Goal: Information Seeking & Learning: Understand process/instructions

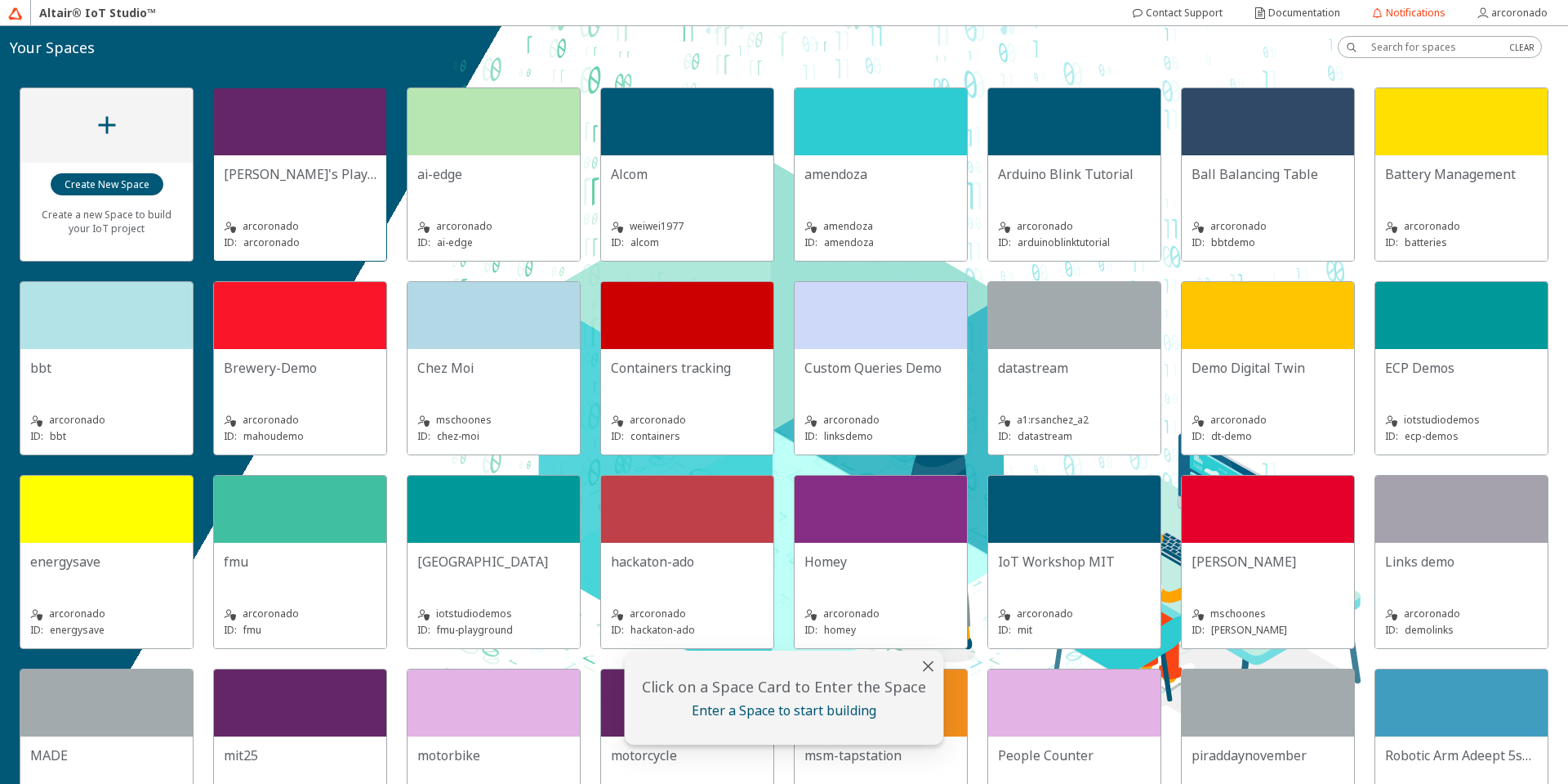
click at [341, 137] on div at bounding box center [300, 122] width 172 height 67
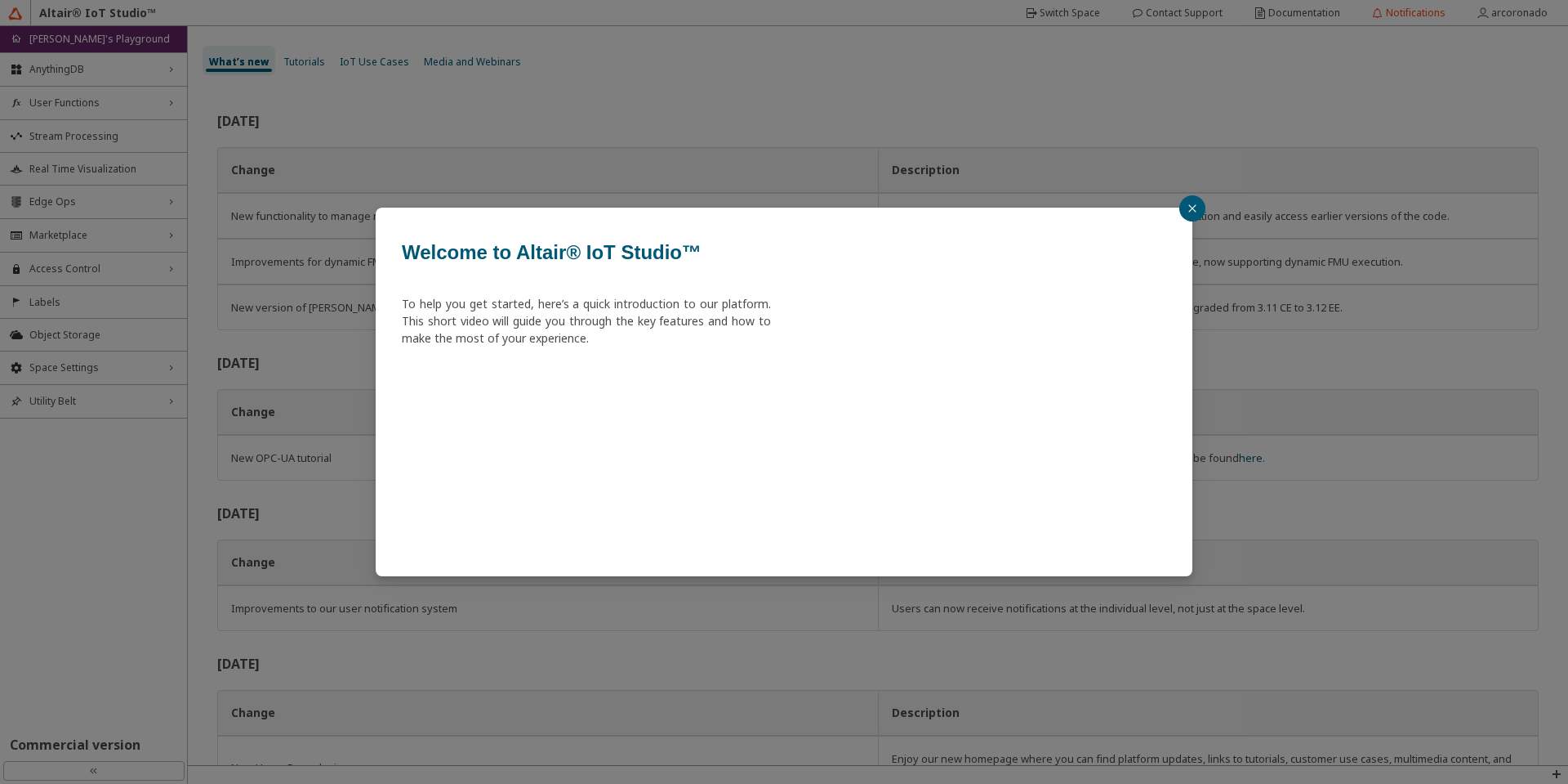
click at [1187, 209] on button "button" at bounding box center [1192, 208] width 26 height 26
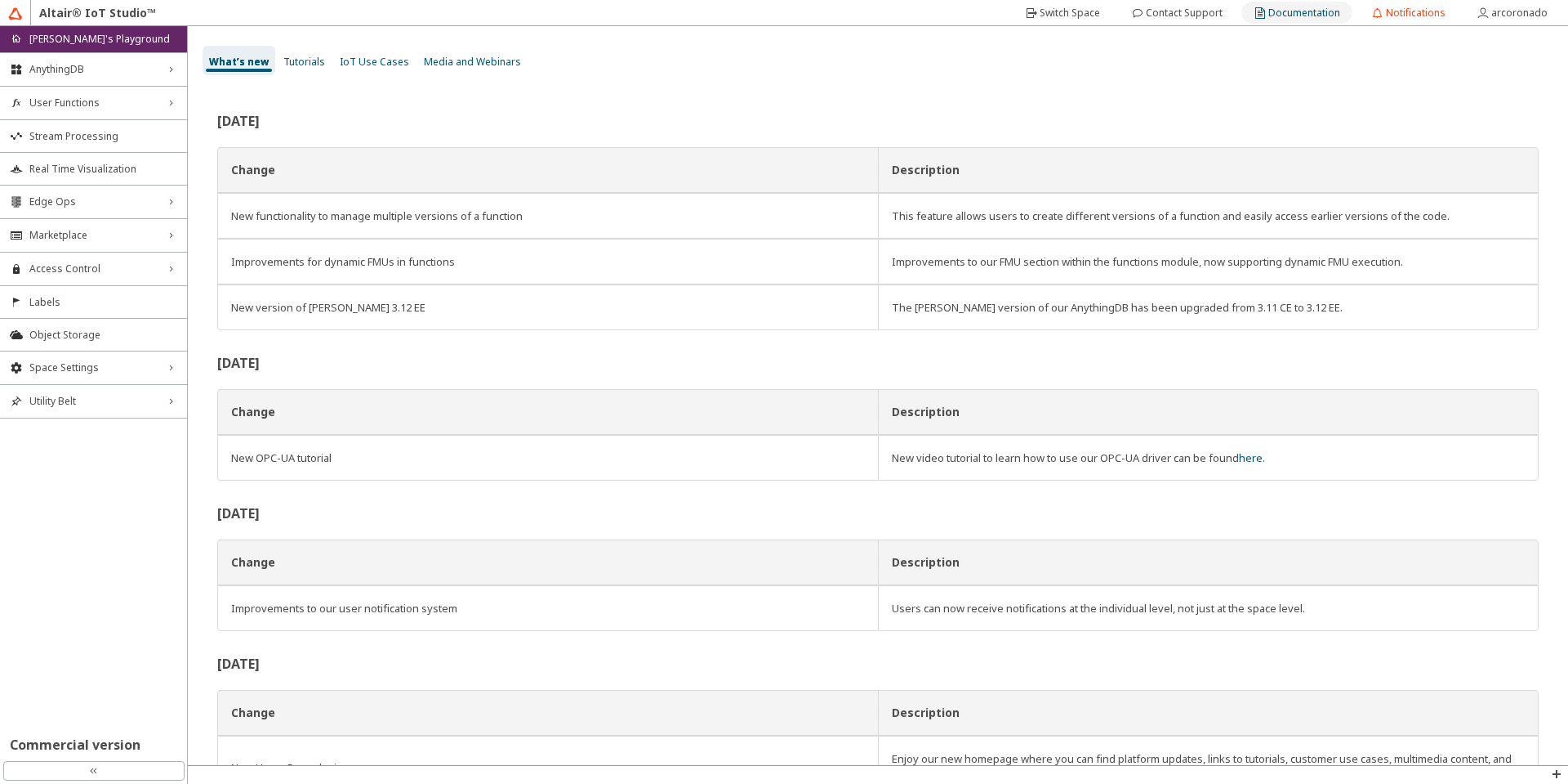
click at [0, 0] on slot "Documentation" at bounding box center [0, 0] width 0 height 0
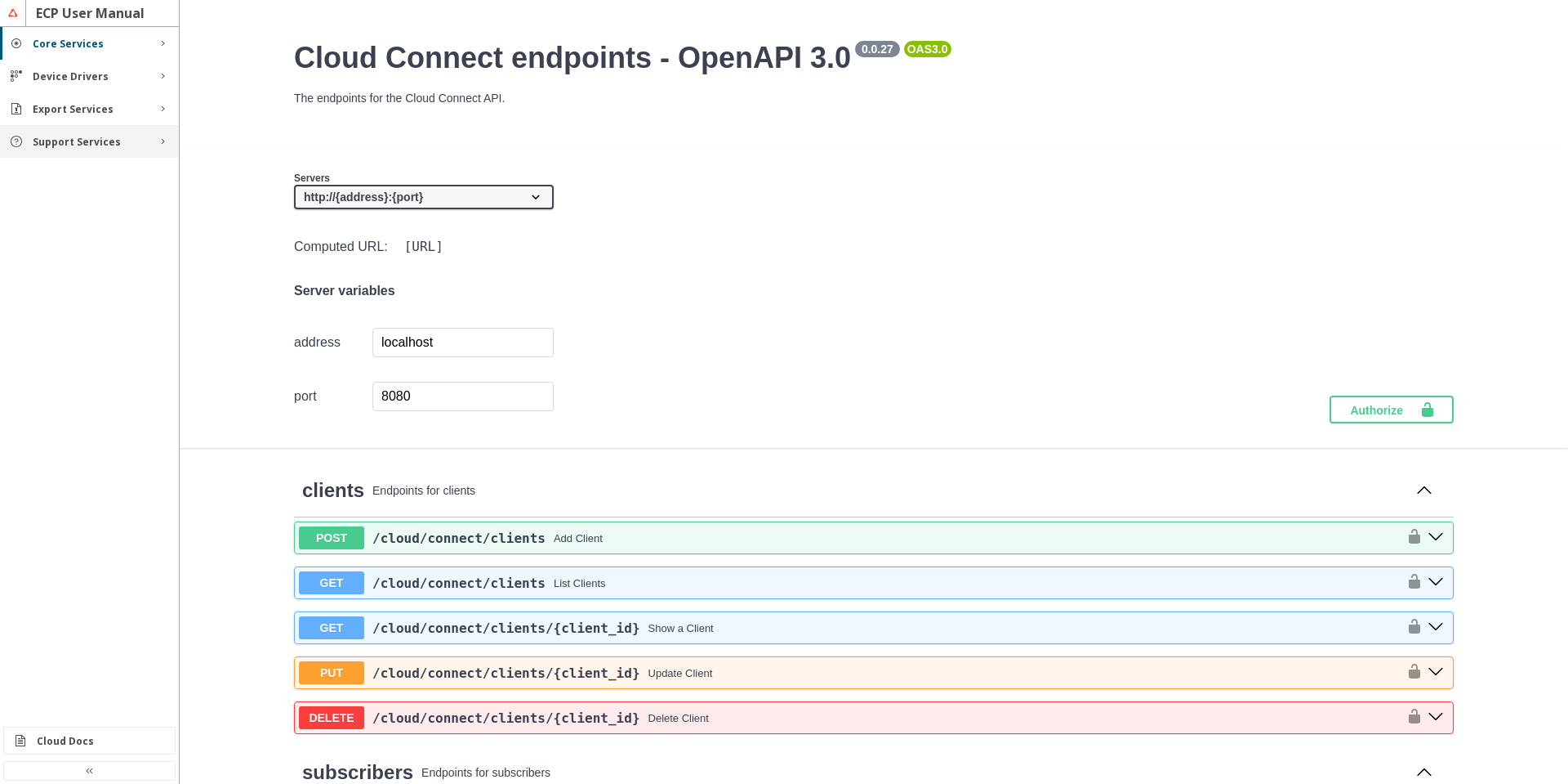
click at [80, 149] on div "Support Services" at bounding box center [89, 141] width 179 height 33
click at [88, 169] on div "Functions" at bounding box center [96, 172] width 107 height 13
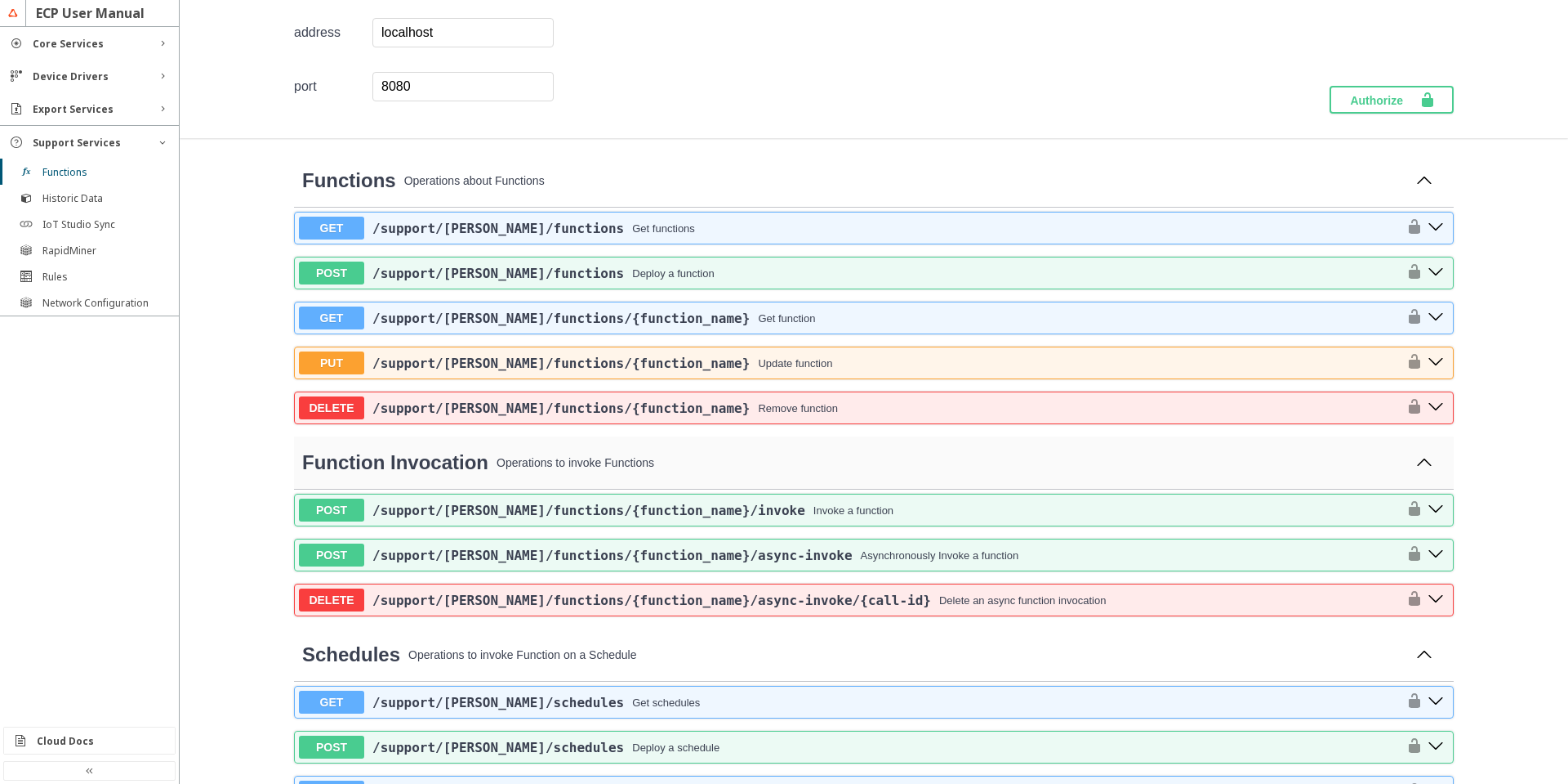
scroll to position [294, 0]
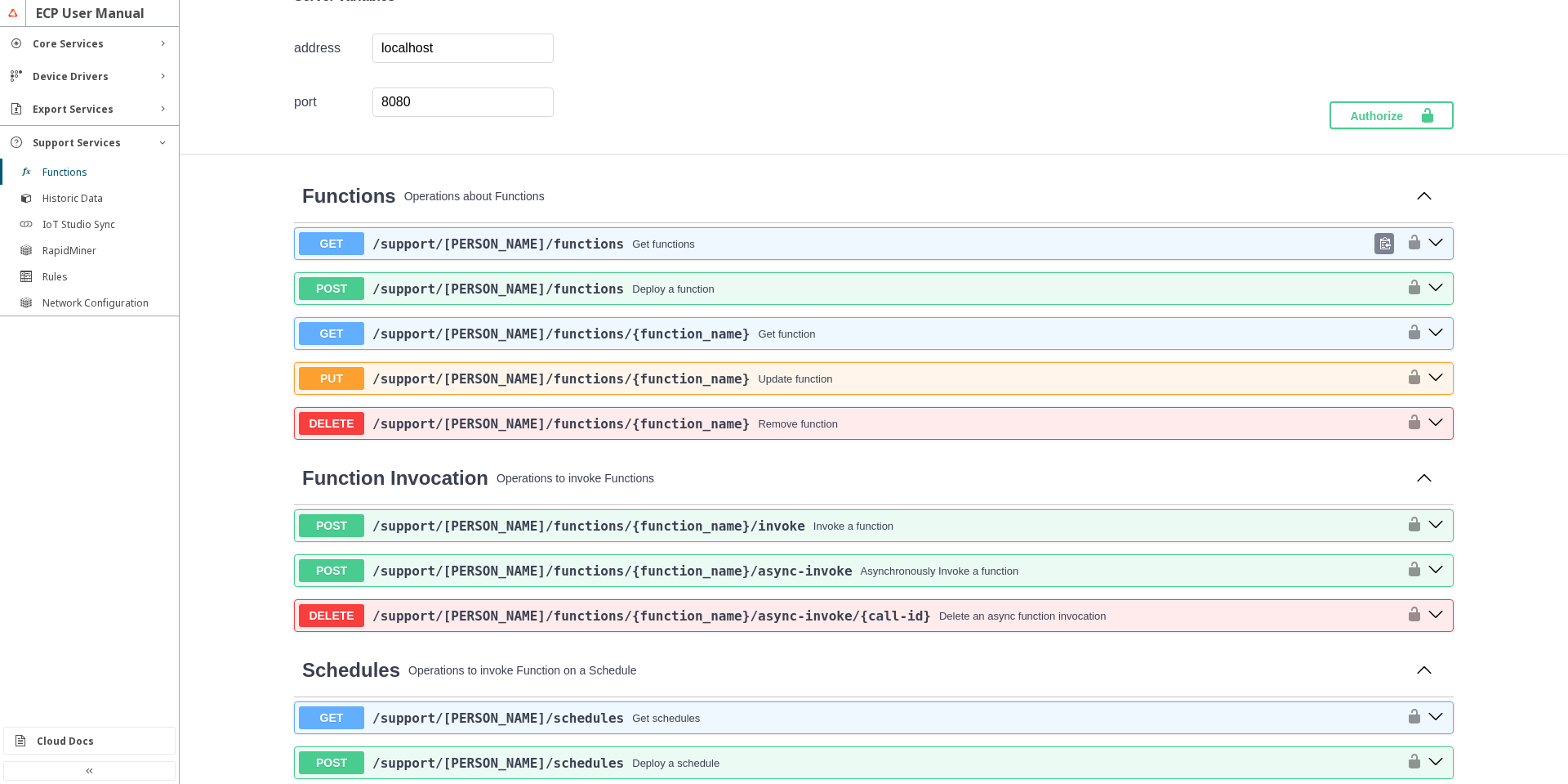
click at [462, 245] on span "/support /[PERSON_NAME] /functions" at bounding box center [498, 243] width 252 height 15
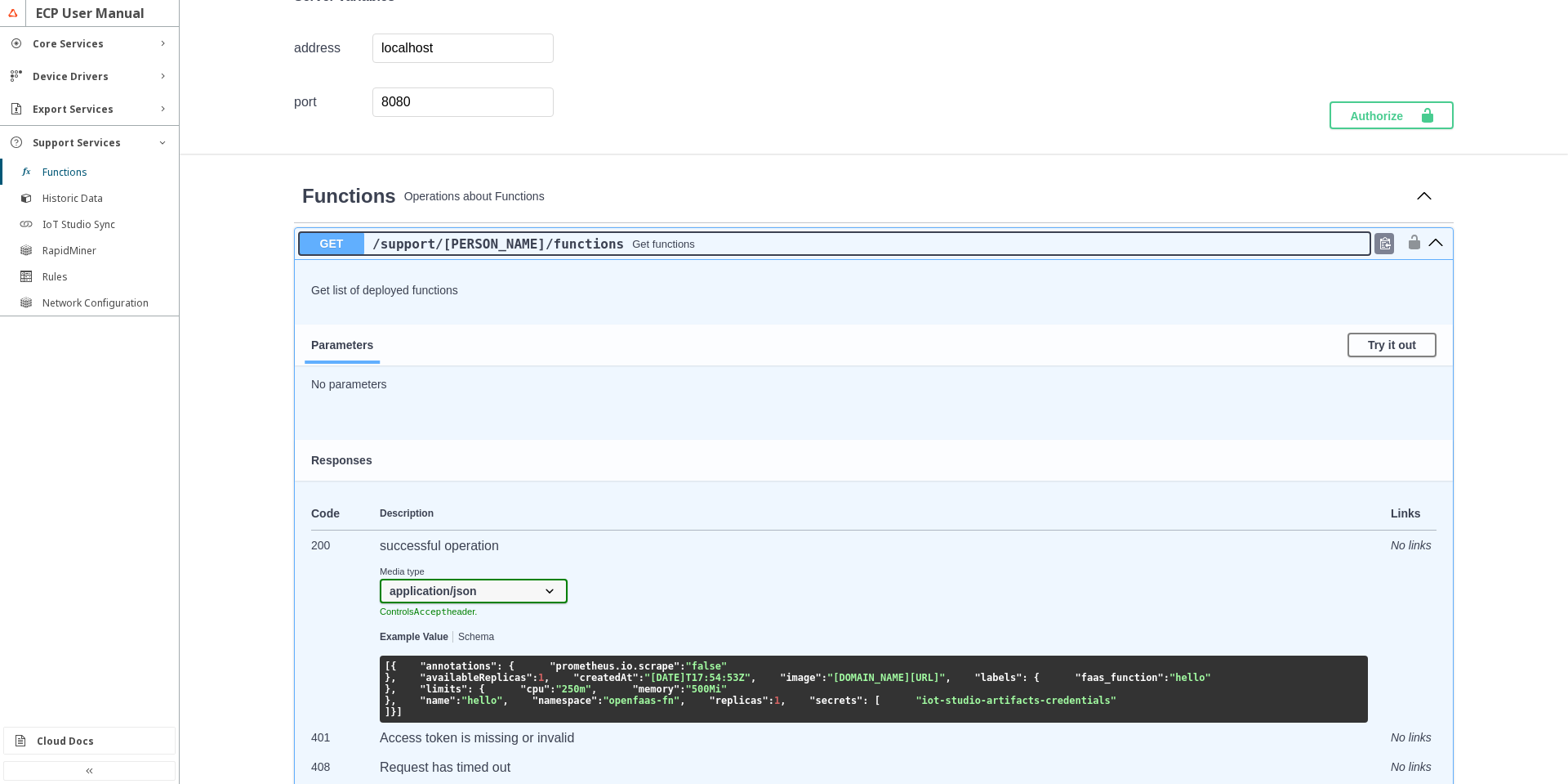
click at [480, 252] on button "GET /support /[PERSON_NAME] /functions Get functions" at bounding box center [834, 243] width 1072 height 23
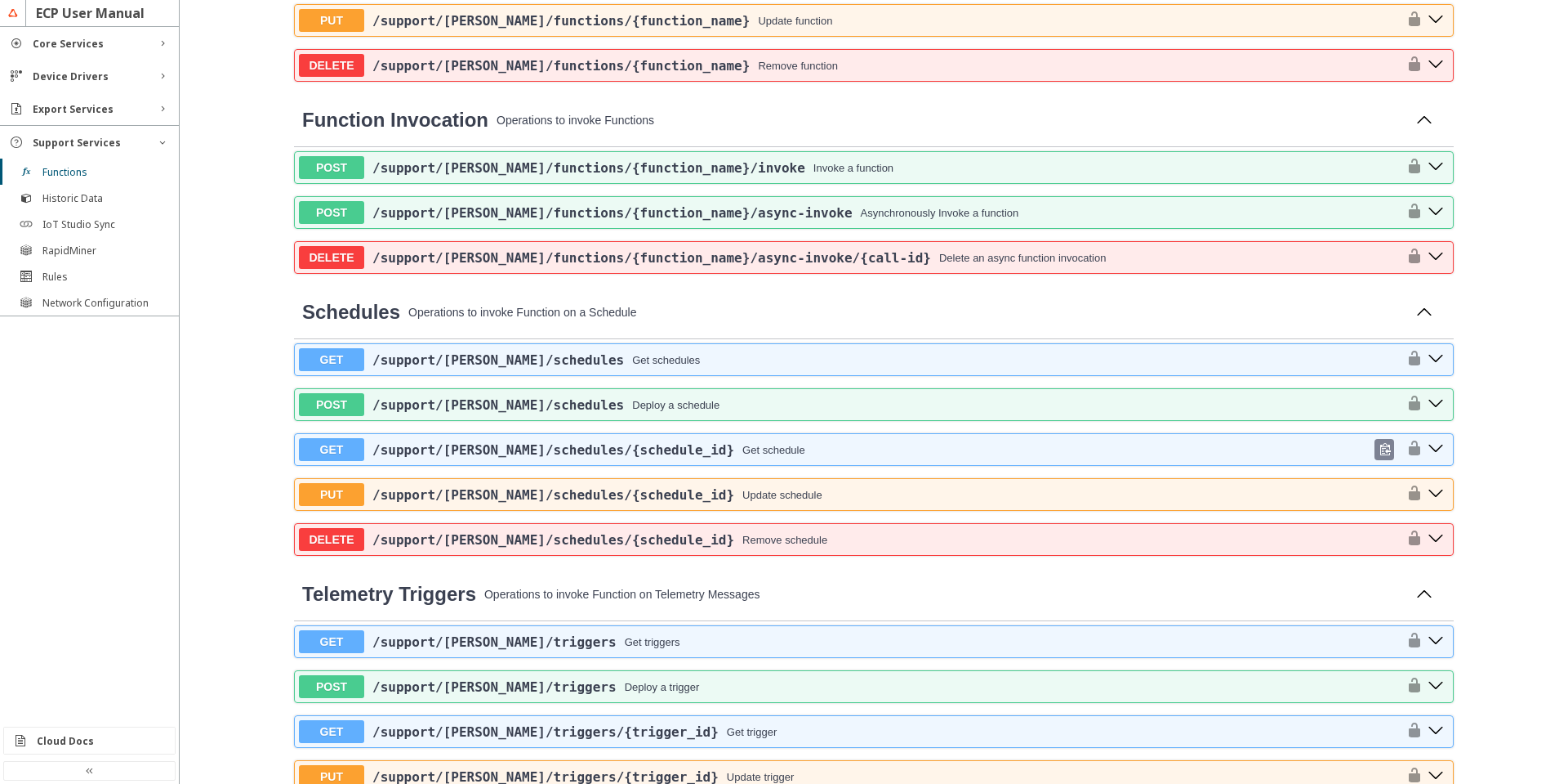
scroll to position [686, 0]
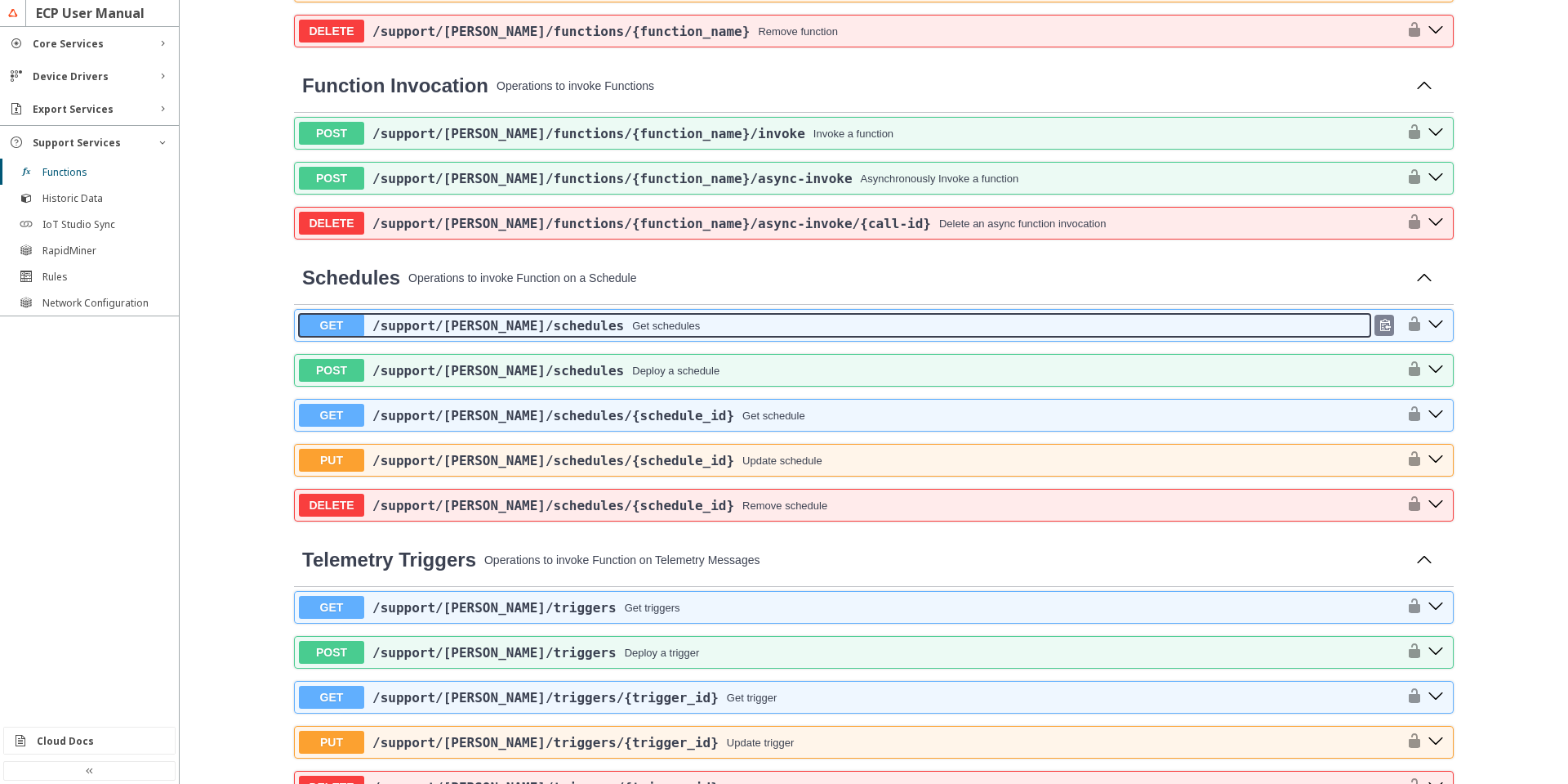
click at [452, 334] on button "GET /support /[PERSON_NAME] /schedules Get schedules" at bounding box center [834, 325] width 1072 height 23
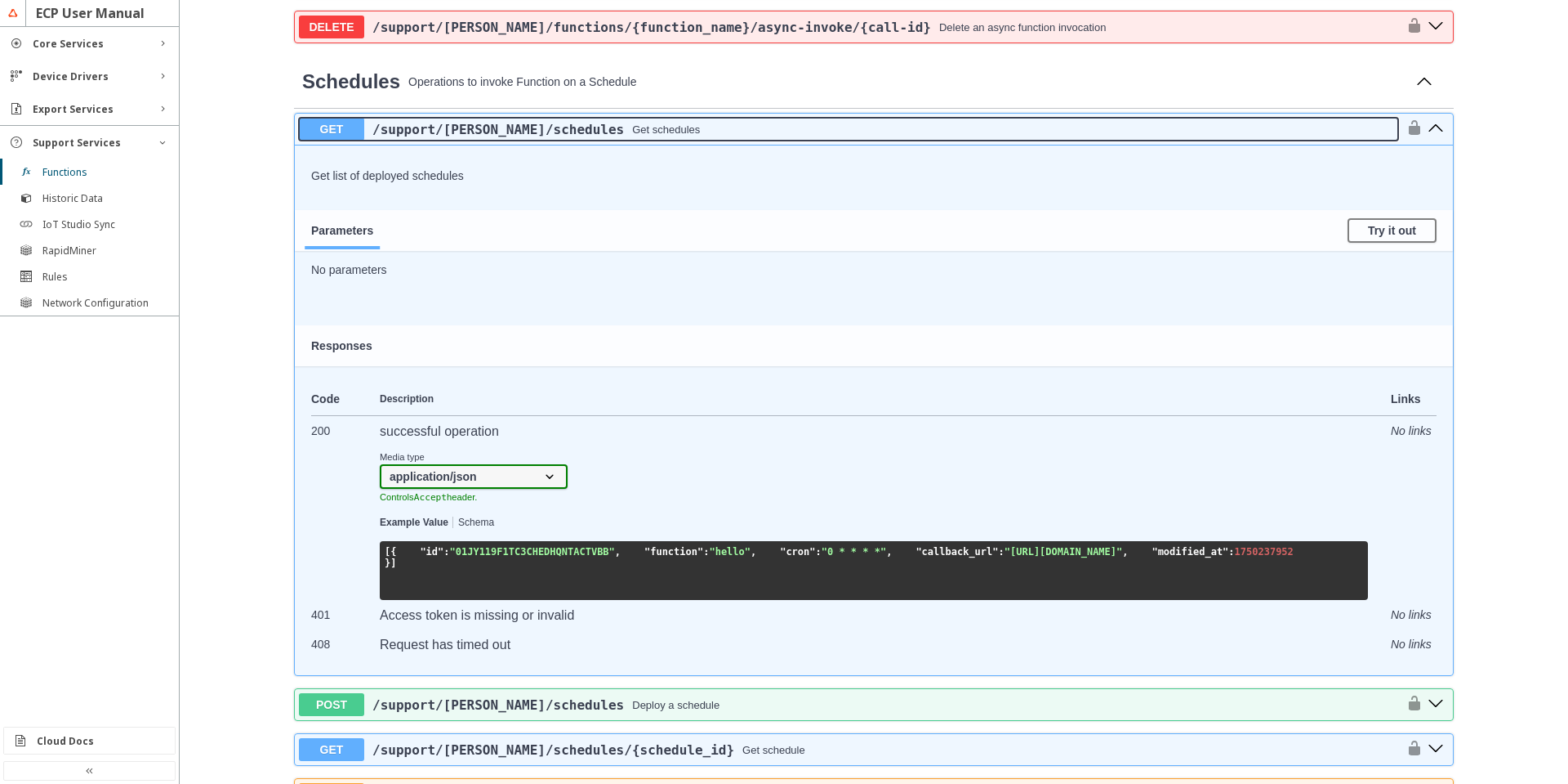
scroll to position [980, 0]
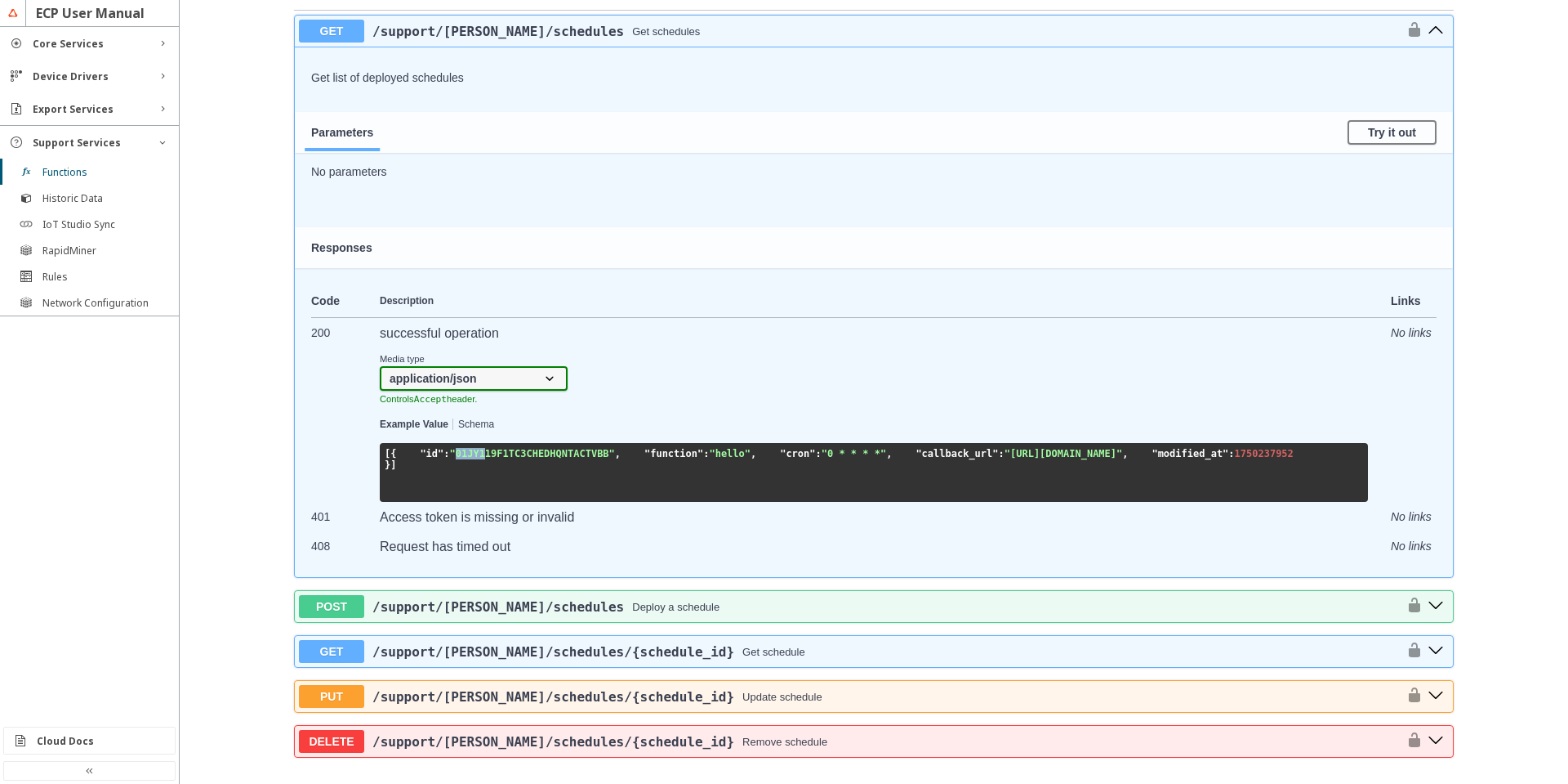
drag, startPoint x: 446, startPoint y: 477, endPoint x: 474, endPoint y: 474, distance: 28.2
click at [473, 459] on span ""01JY119F1TC3CHEDHQNTACTVBB"" at bounding box center [533, 453] width 165 height 12
drag, startPoint x: 598, startPoint y: 476, endPoint x: 445, endPoint y: 480, distance: 153.1
click at [450, 459] on span ""01JY119F1TC3CHEDHQNTACTVBB"" at bounding box center [533, 453] width 165 height 12
copy span "01JY119F1TC3CHEDHQNTACTVBB"
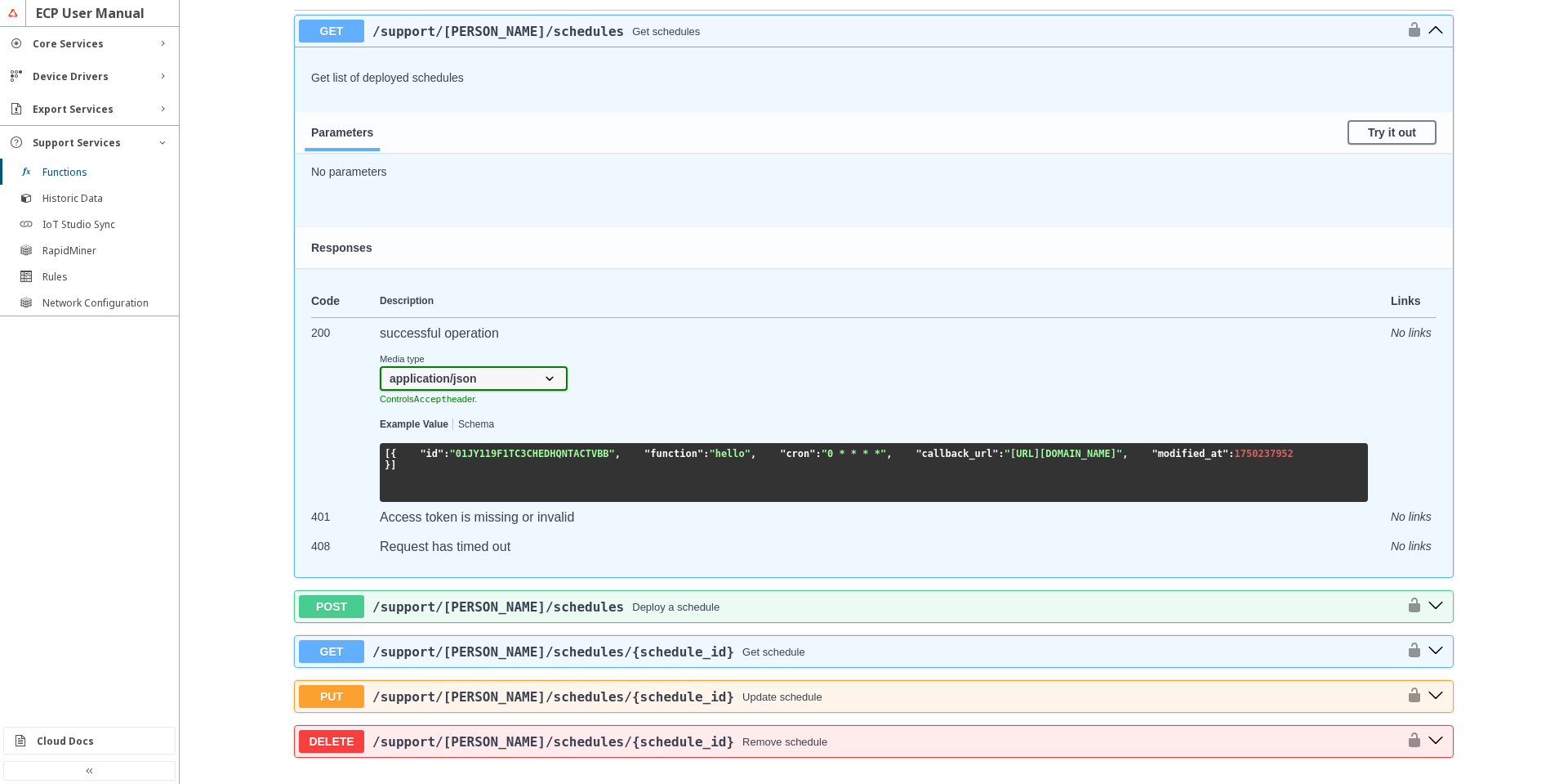
click at [630, 483] on pre "[ { "id" : "01JY119F1TC3CHEDHQNTACTVBB" , "function" : "hello" , "cron" : "0 * …" at bounding box center [875, 472] width 989 height 58
click at [709, 459] on span ""hello"" at bounding box center [729, 453] width 41 height 12
copy span "hello"
click at [780, 459] on span ""cron"" at bounding box center [797, 453] width 35 height 12
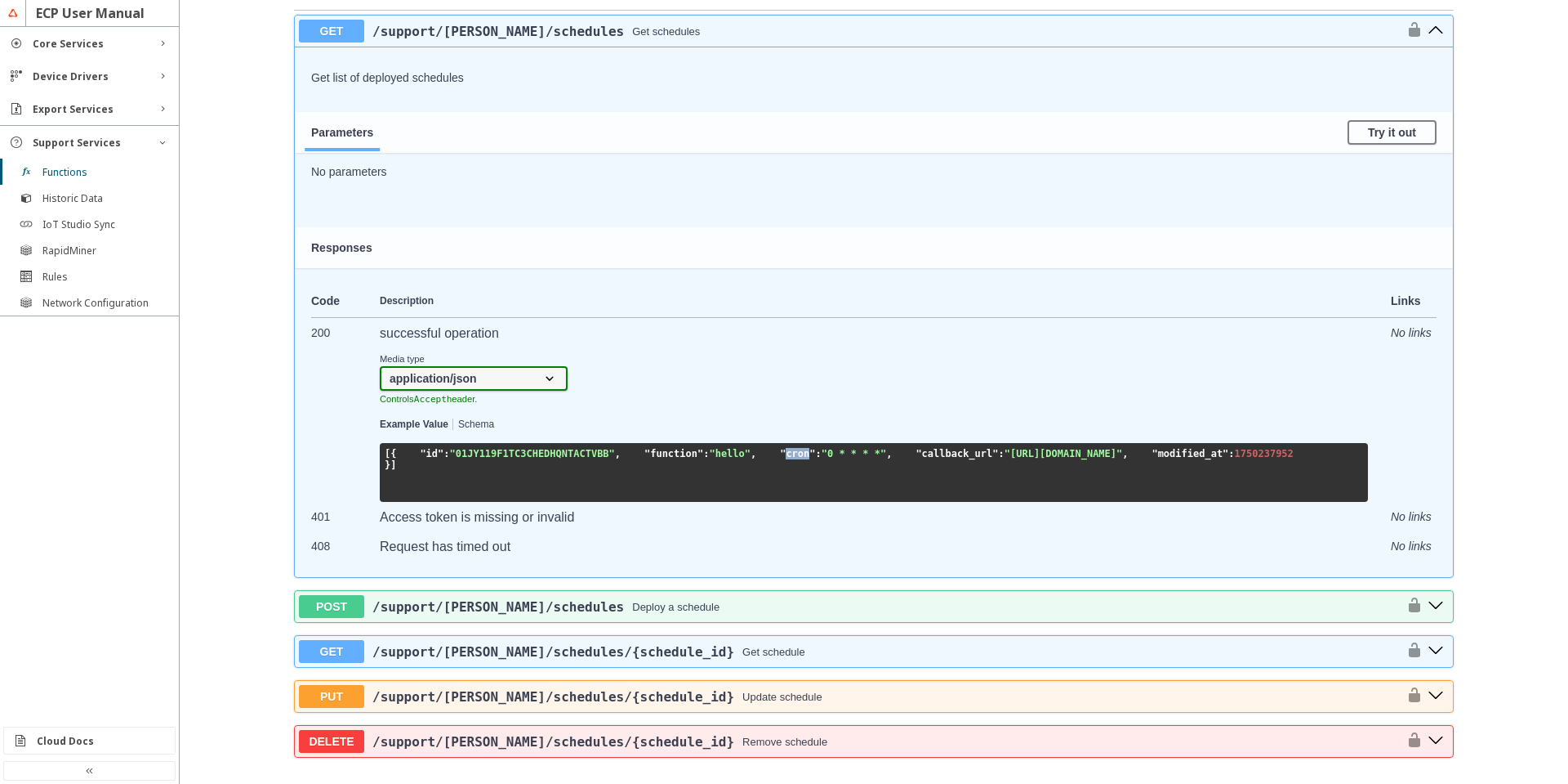
click at [780, 459] on span ""cron"" at bounding box center [797, 453] width 35 height 12
drag, startPoint x: 455, startPoint y: 502, endPoint x: 507, endPoint y: 498, distance: 52.2
click at [822, 459] on span ""0 * * * *"" at bounding box center [853, 453] width 64 height 12
copy span "0 * * * *"
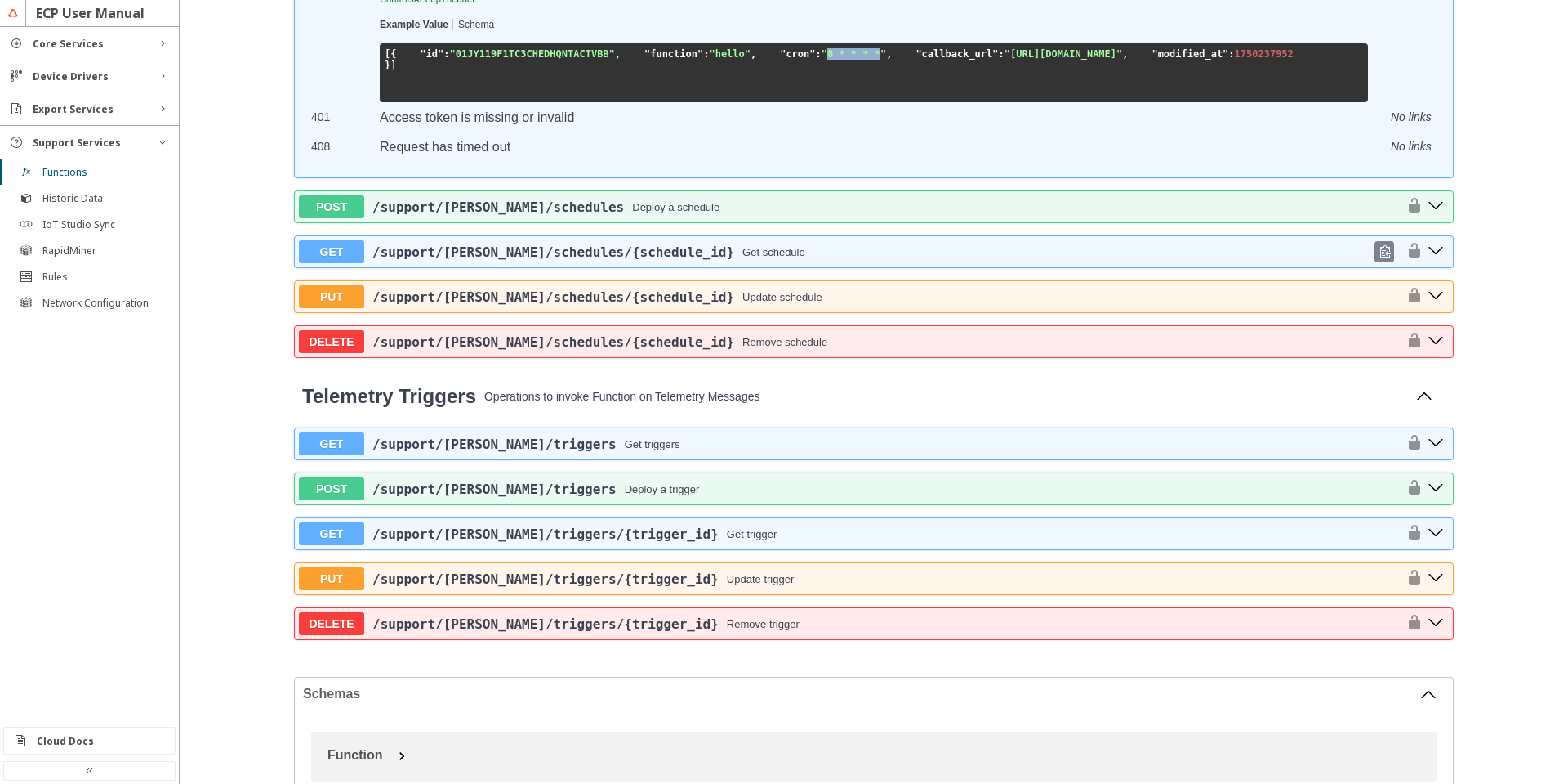
scroll to position [1471, 0]
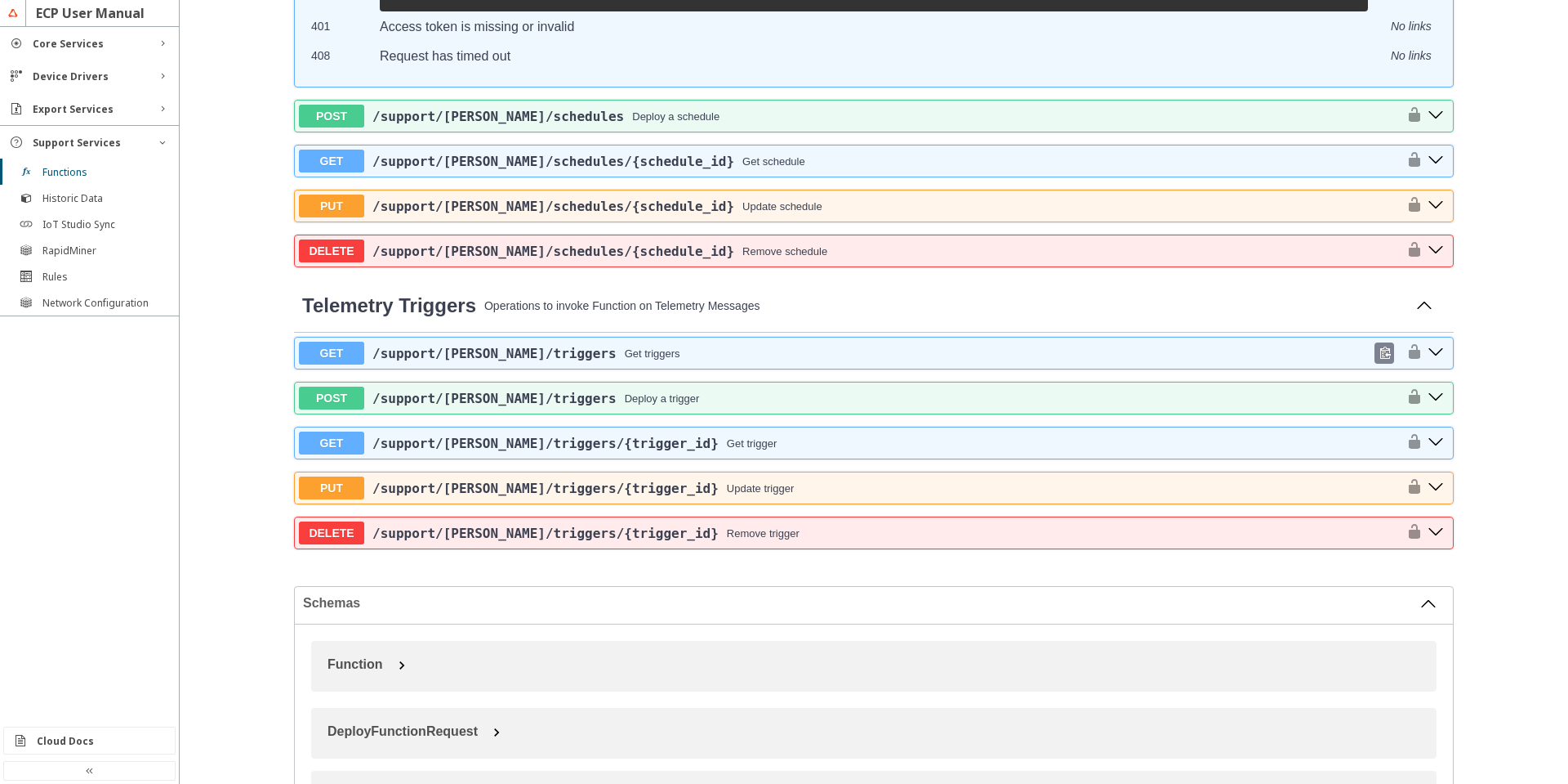
click at [511, 361] on span "/support /[PERSON_NAME] /triggers" at bounding box center [494, 354] width 244 height 15
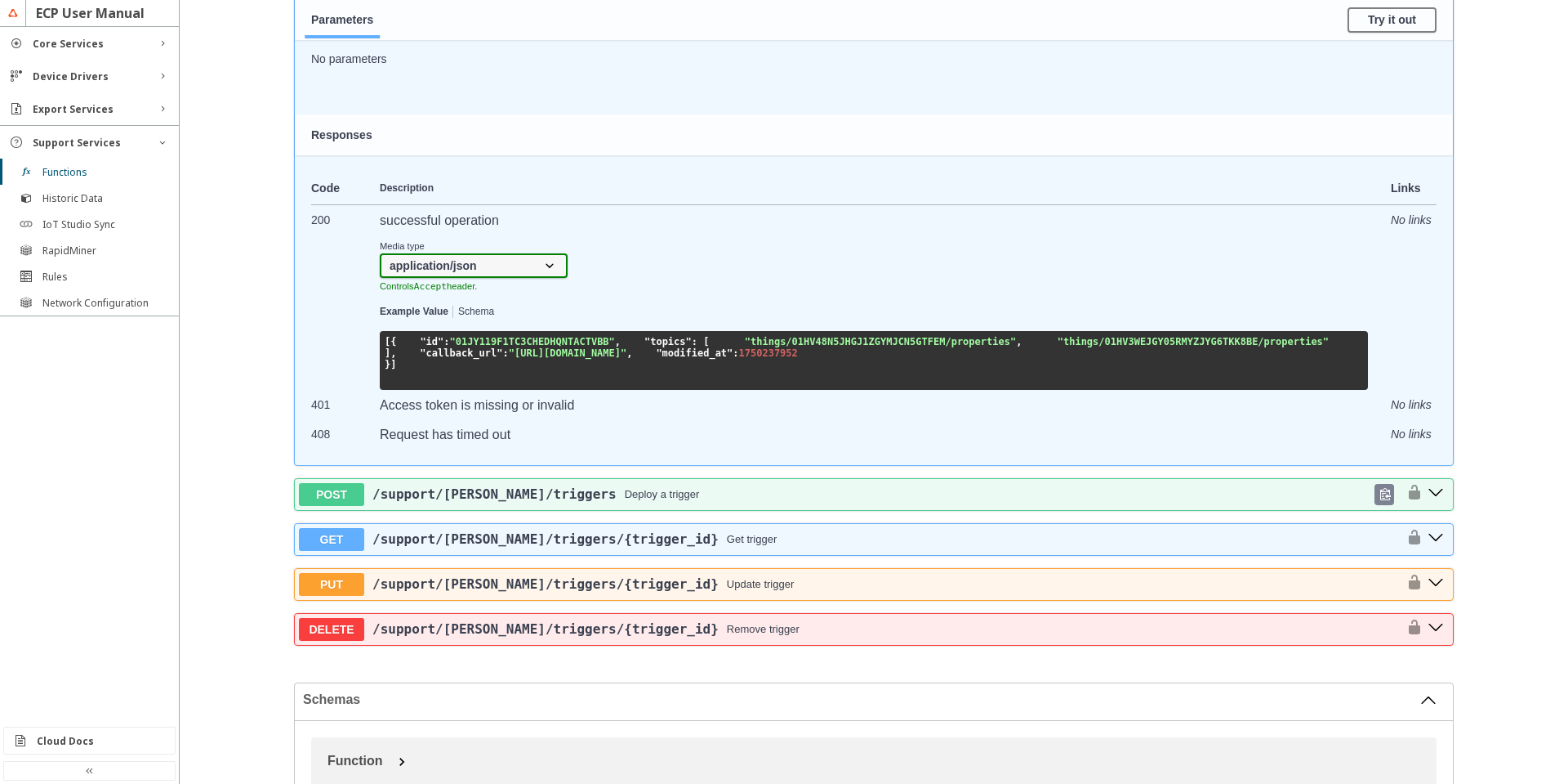
scroll to position [1977, 0]
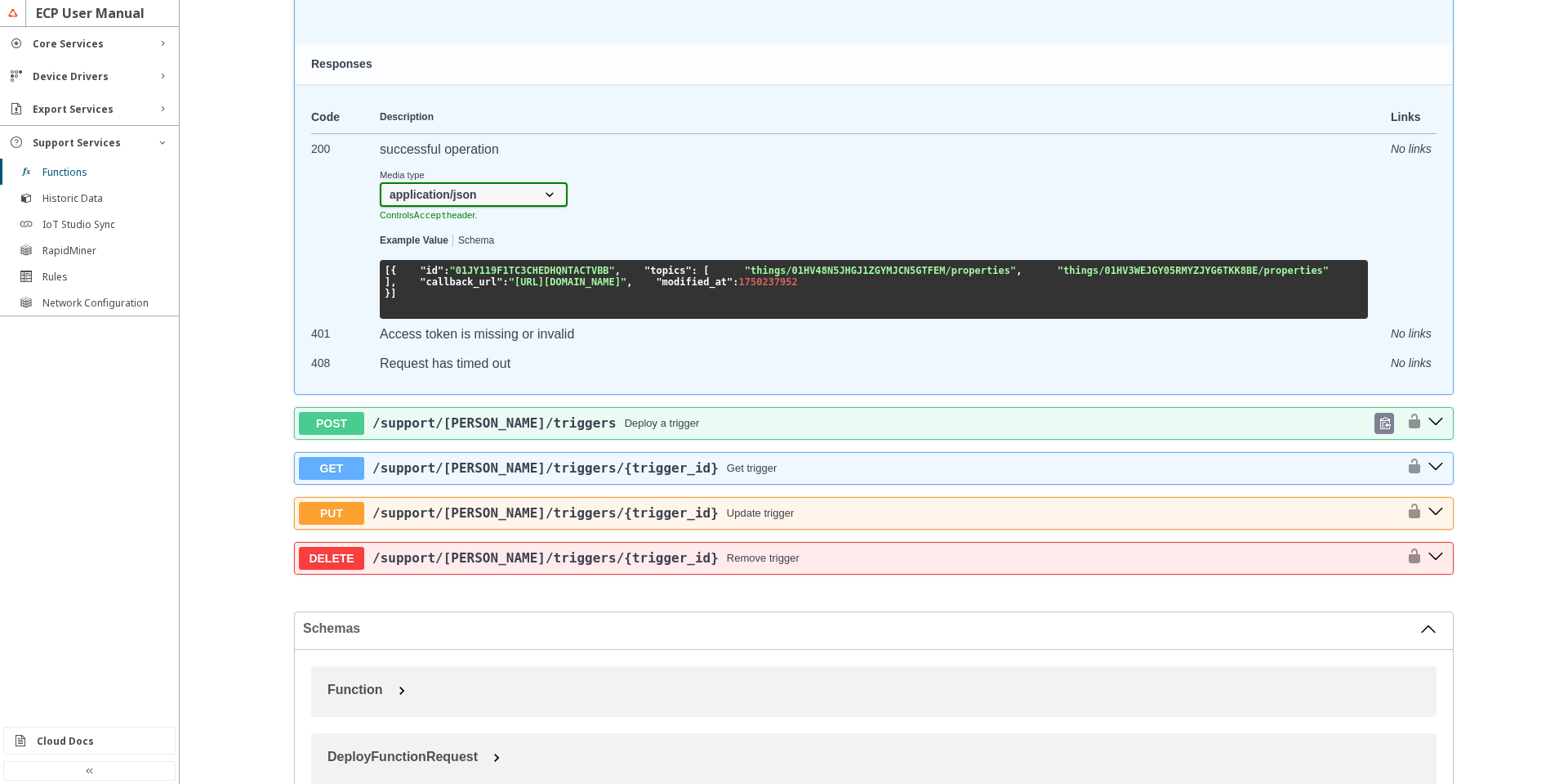
click at [511, 430] on span "/support /[PERSON_NAME] /triggers" at bounding box center [494, 423] width 244 height 15
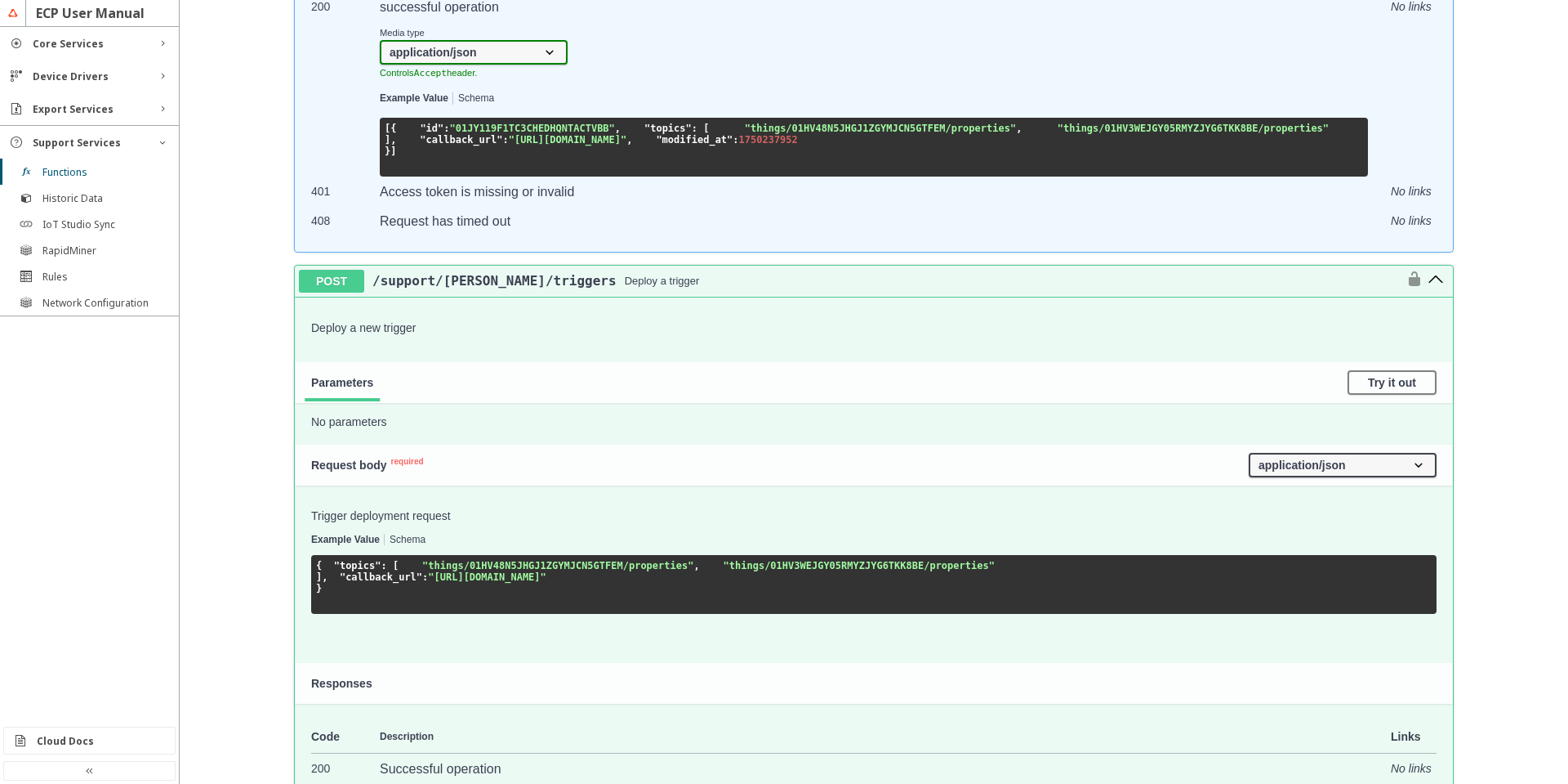
scroll to position [2075, 0]
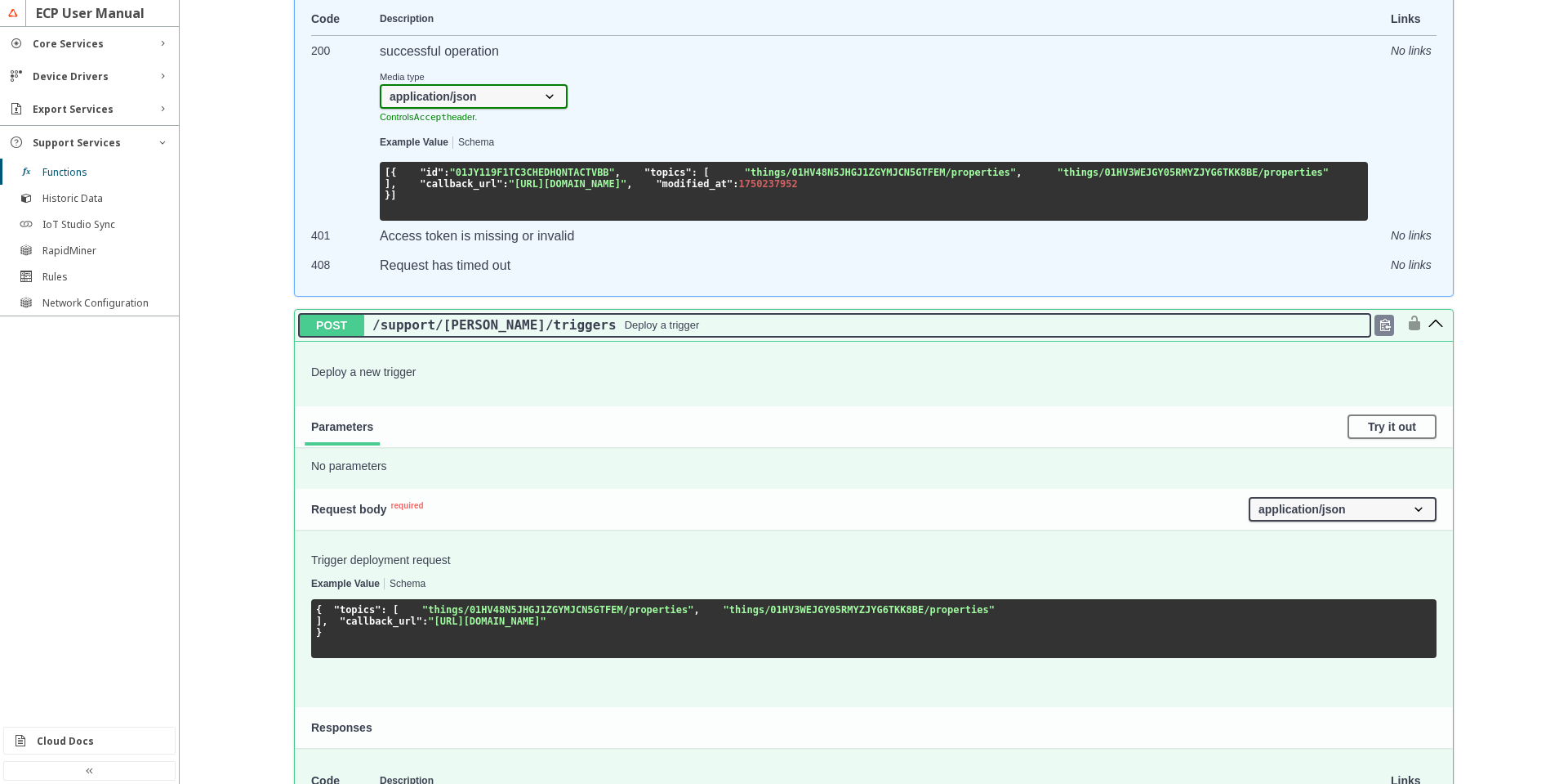
click at [754, 333] on div "/support /[PERSON_NAME] /triggers Deploy a trigger" at bounding box center [867, 325] width 1007 height 15
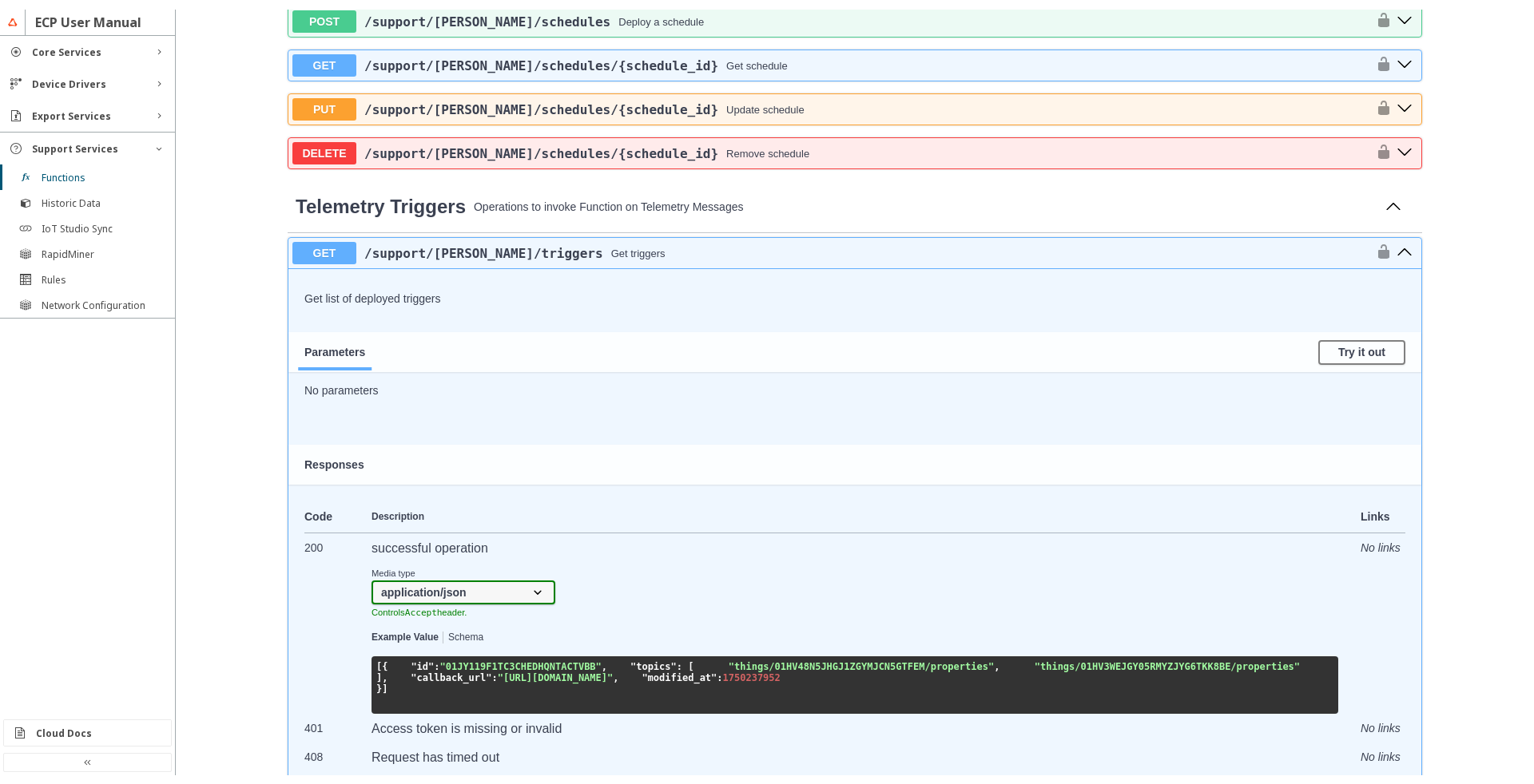
scroll to position [1453, 0]
